Goal: Task Accomplishment & Management: Manage account settings

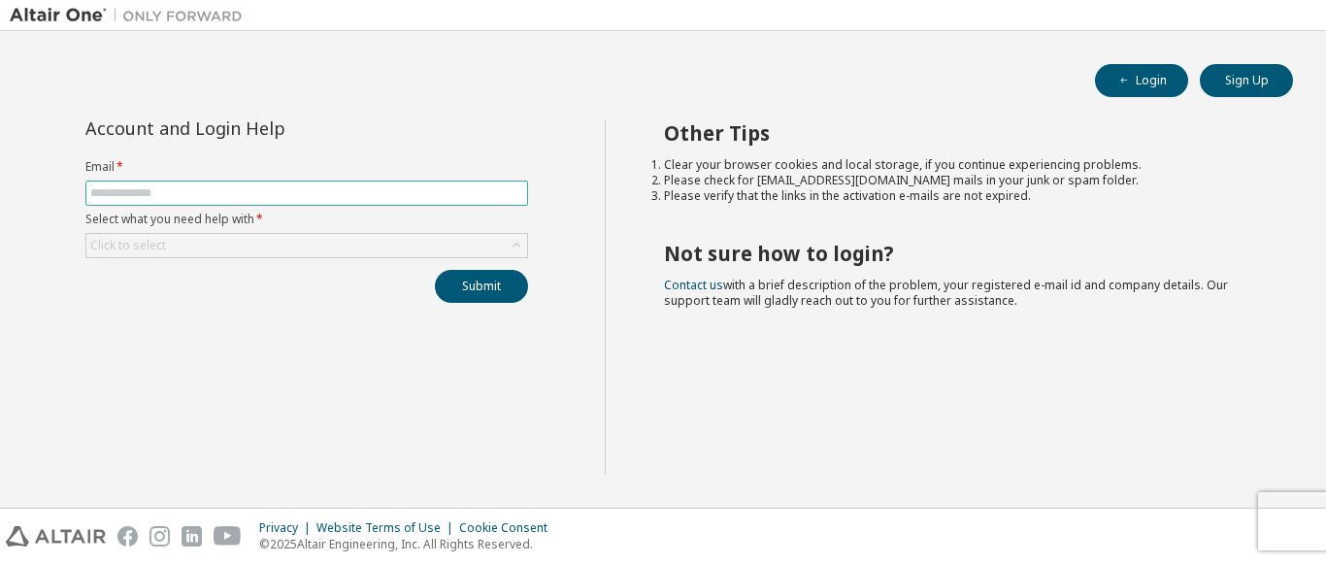
click at [309, 197] on input "text" at bounding box center [306, 193] width 433 height 16
type input "**********"
click at [329, 230] on form "**********" at bounding box center [306, 208] width 443 height 99
click at [324, 246] on div "Click to select" at bounding box center [306, 245] width 441 height 23
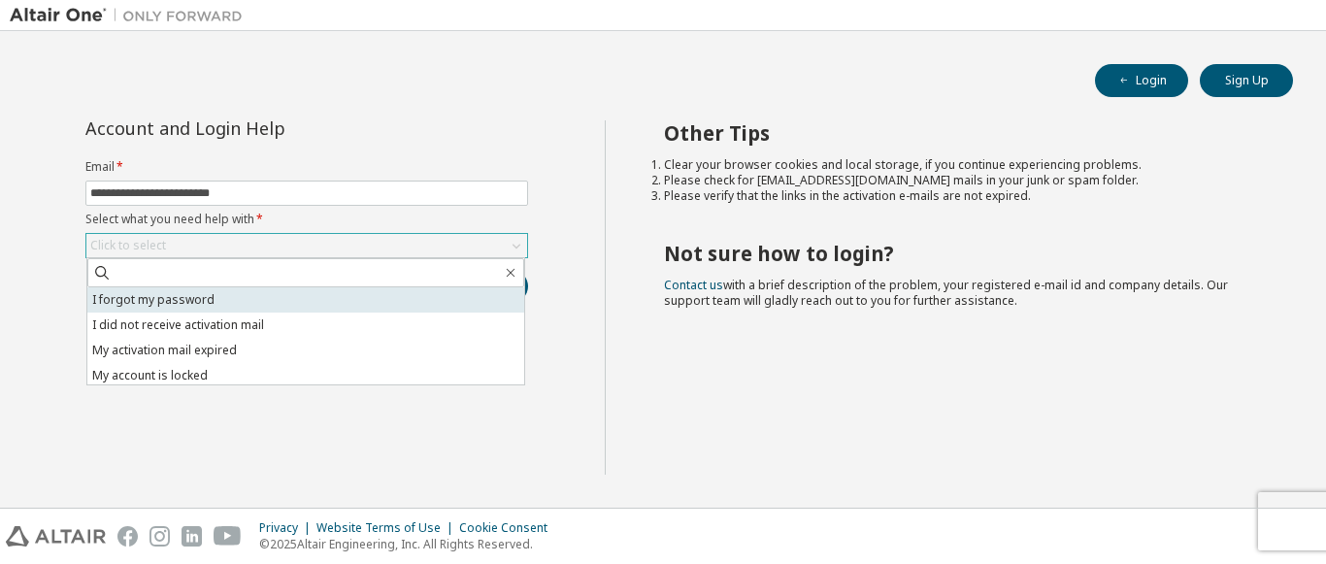
click at [237, 299] on li "I forgot my password" at bounding box center [305, 299] width 437 height 25
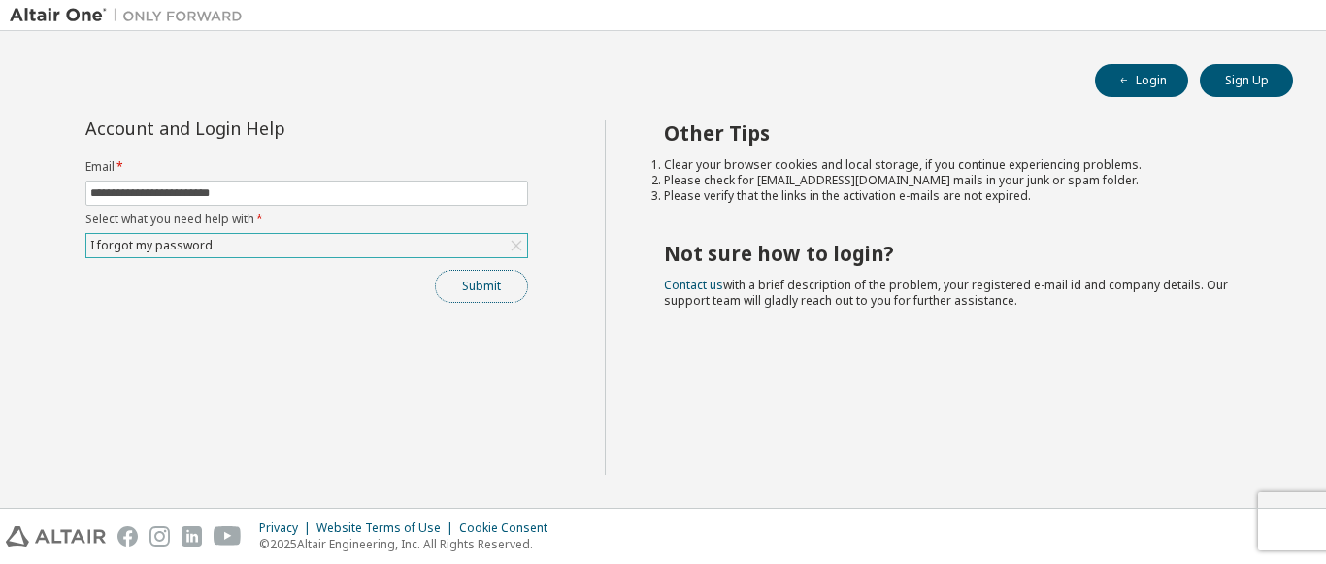
click at [453, 299] on button "Submit" at bounding box center [481, 286] width 93 height 33
click at [506, 295] on button "Submit" at bounding box center [481, 286] width 93 height 33
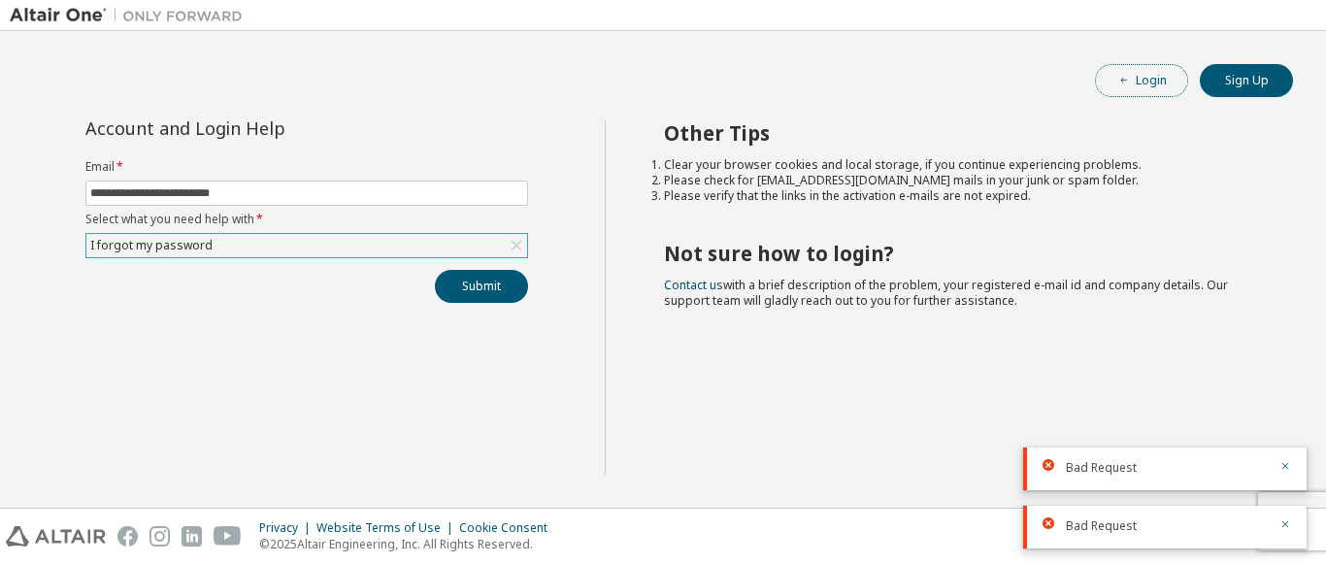
click at [1132, 79] on button "Login" at bounding box center [1141, 80] width 93 height 33
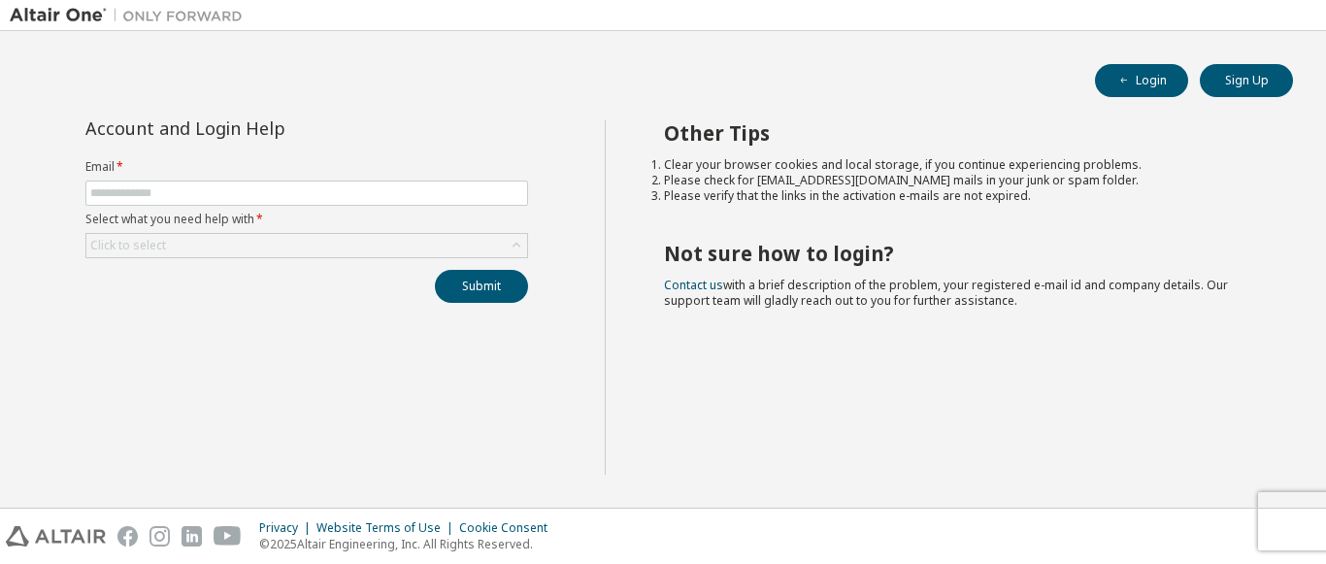
click at [561, 431] on div "Account and Login Help Email * Select what you need help with * Click to select…" at bounding box center [307, 297] width 595 height 354
click at [405, 198] on input "text" at bounding box center [306, 193] width 433 height 16
type input "**********"
click at [416, 247] on div "Click to select" at bounding box center [306, 245] width 441 height 23
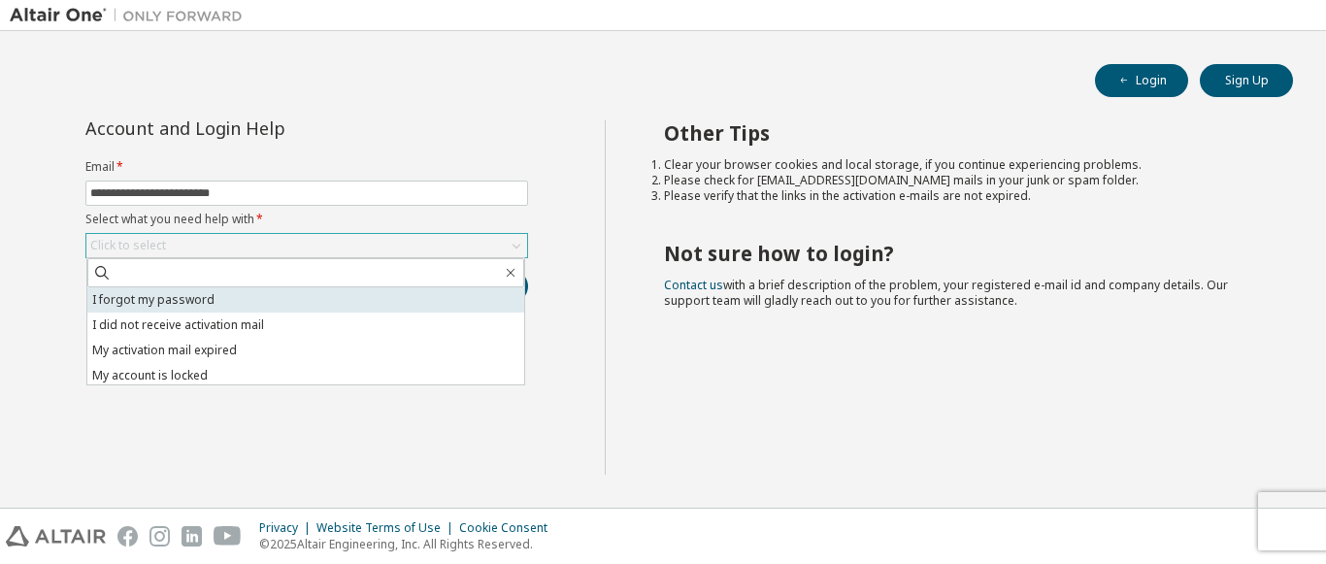
click at [274, 304] on li "I forgot my password" at bounding box center [305, 299] width 437 height 25
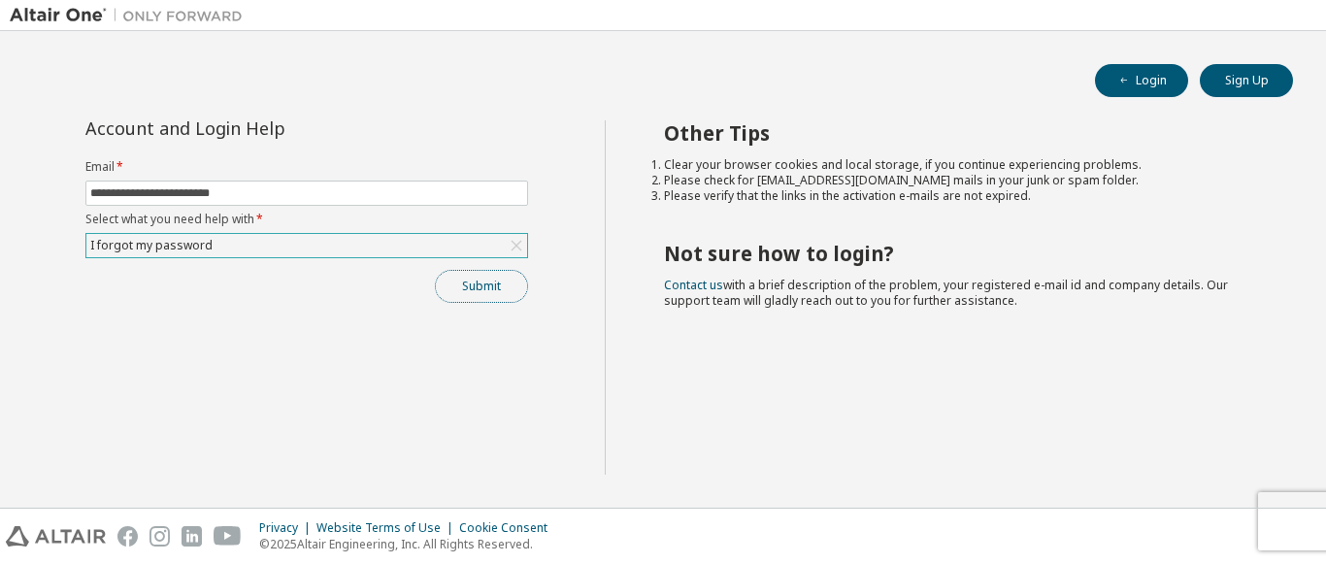
click at [459, 281] on button "Submit" at bounding box center [481, 286] width 93 height 33
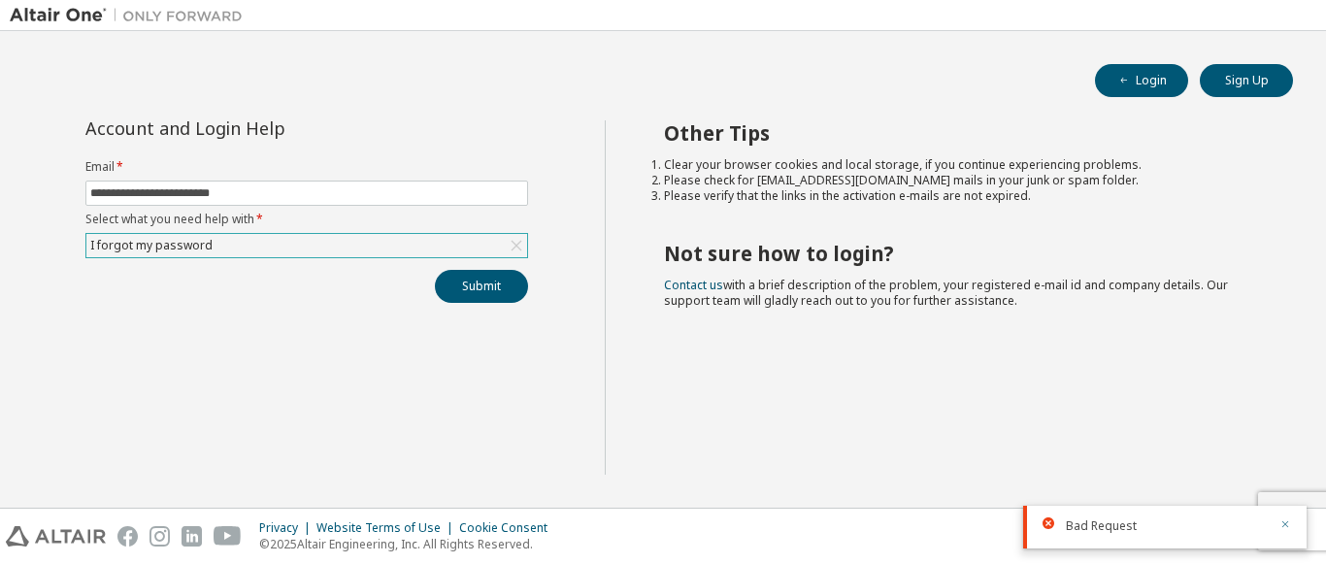
click at [1289, 517] on button "button" at bounding box center [1285, 525] width 12 height 17
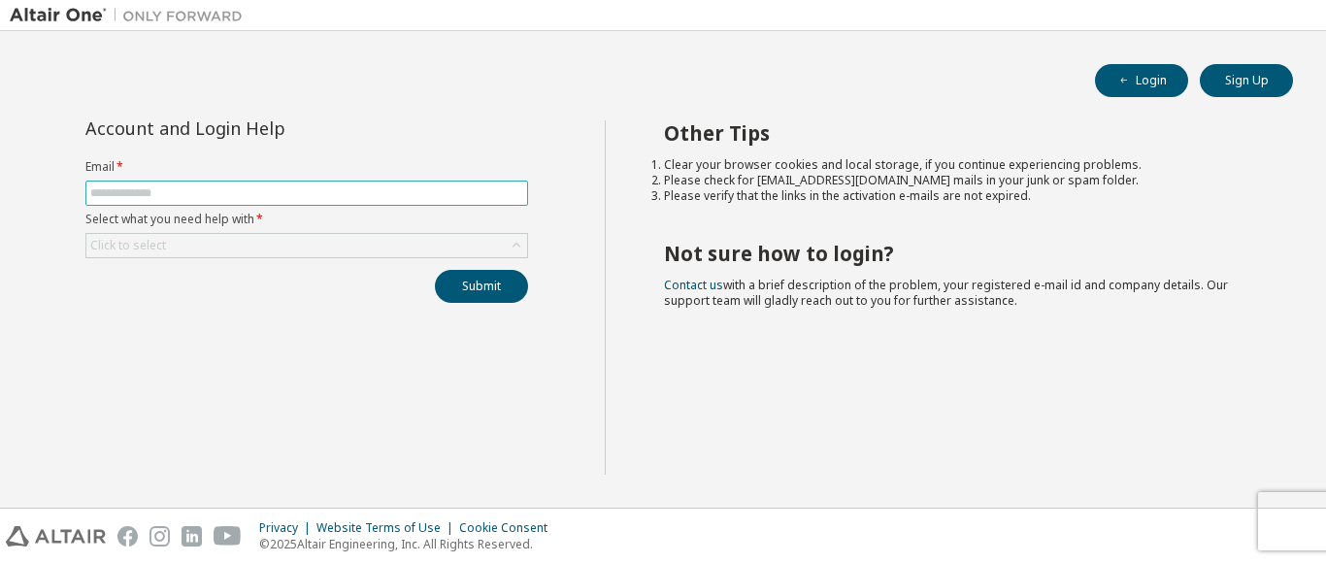
click at [355, 198] on input "text" at bounding box center [306, 193] width 433 height 16
type input "**********"
click at [376, 237] on div "Click to select" at bounding box center [306, 245] width 441 height 23
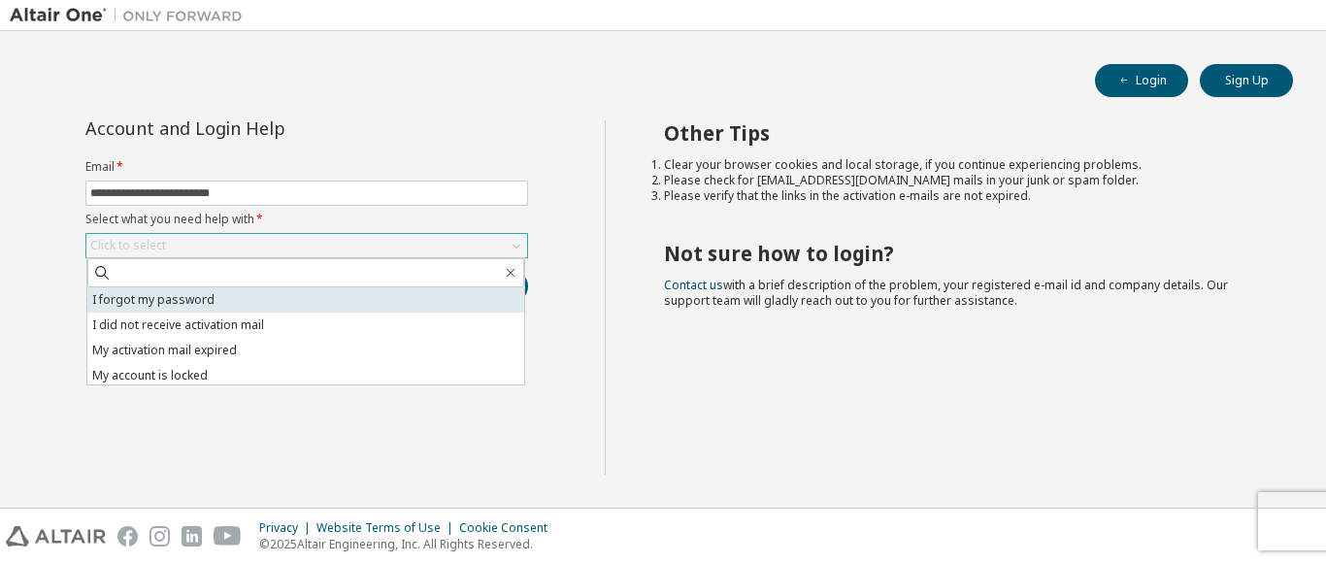
click at [305, 300] on li "I forgot my password" at bounding box center [305, 299] width 437 height 25
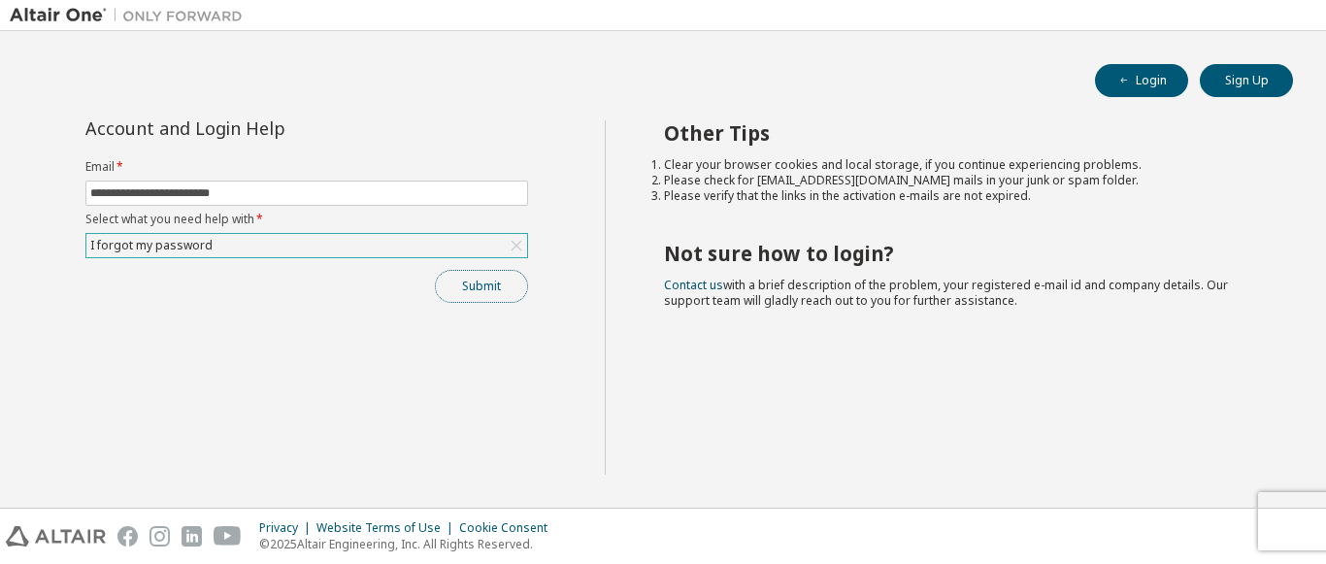
click at [458, 285] on button "Submit" at bounding box center [481, 286] width 93 height 33
click at [495, 293] on button "Submit" at bounding box center [481, 286] width 93 height 33
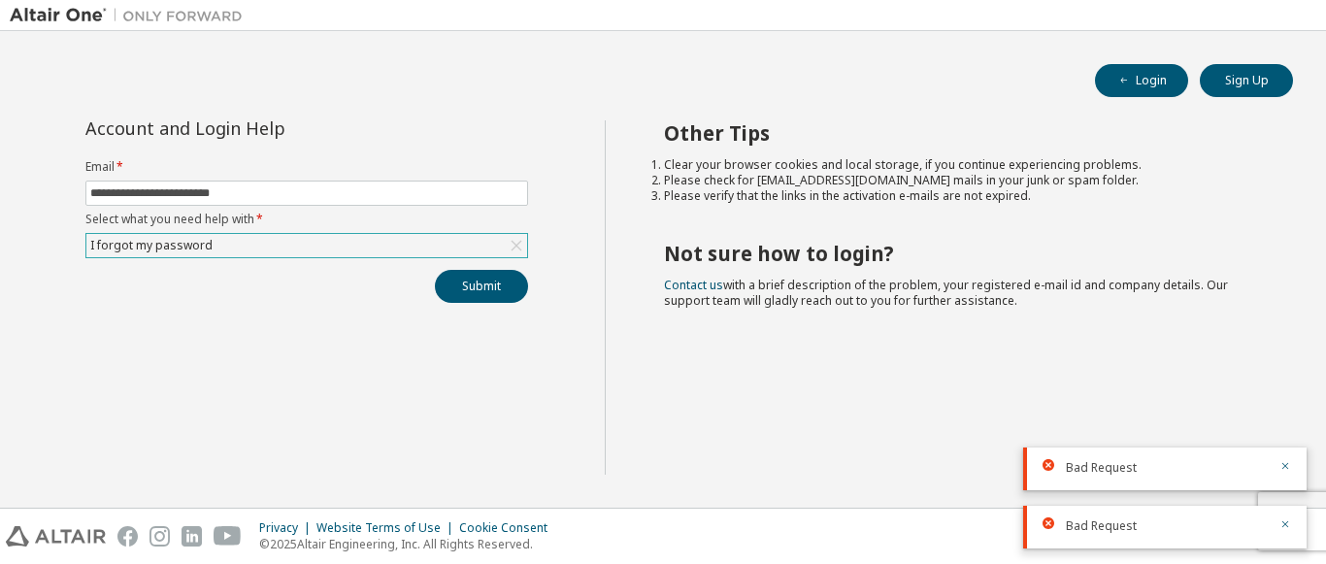
click at [1044, 520] on body "**********" at bounding box center [663, 282] width 1326 height 564
click at [1044, 520] on icon at bounding box center [1048, 523] width 12 height 12
click at [1290, 522] on icon "button" at bounding box center [1285, 524] width 12 height 12
click at [1291, 523] on div "Bad Request" at bounding box center [1164, 527] width 283 height 43
click at [1282, 523] on icon "button" at bounding box center [1285, 524] width 12 height 12
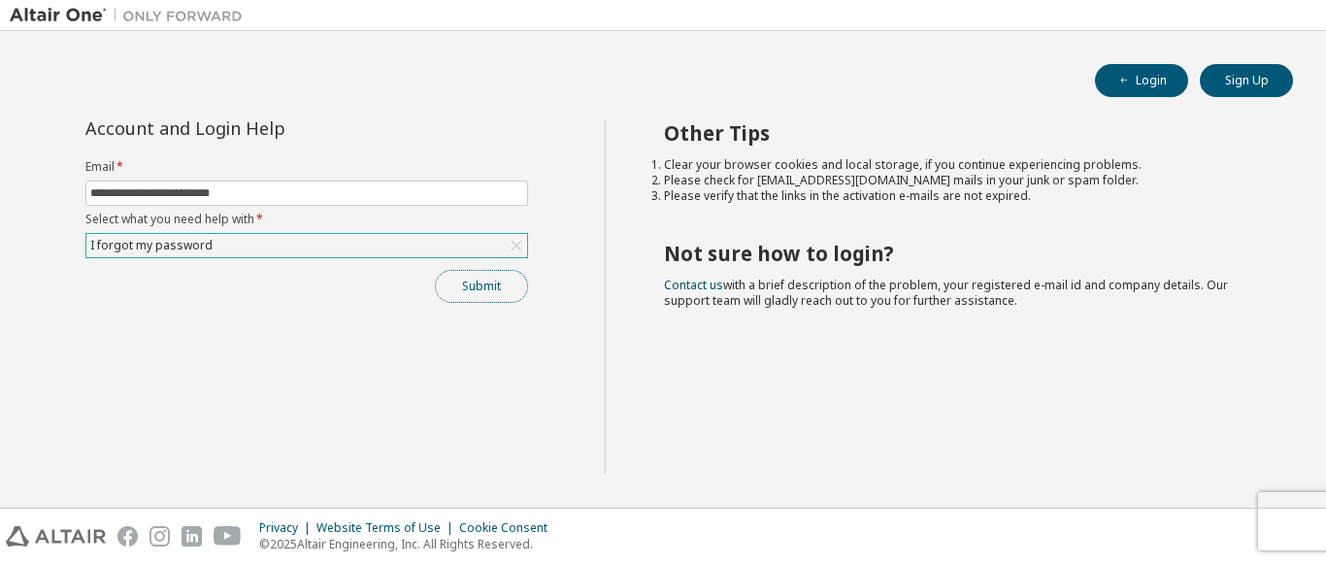
click at [467, 285] on button "Submit" at bounding box center [481, 286] width 93 height 33
click at [452, 271] on button "Submit" at bounding box center [481, 286] width 93 height 33
